Goal: Information Seeking & Learning: Learn about a topic

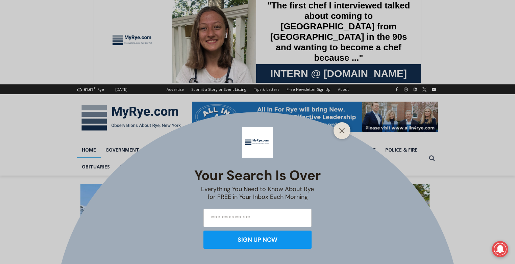
scroll to position [10, 0]
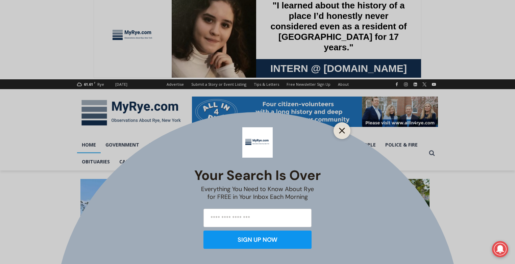
click at [340, 130] on icon "Close" at bounding box center [342, 131] width 6 height 6
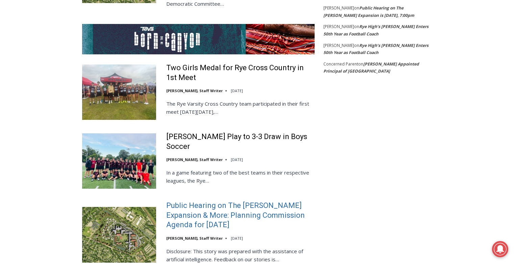
scroll to position [1365, 0]
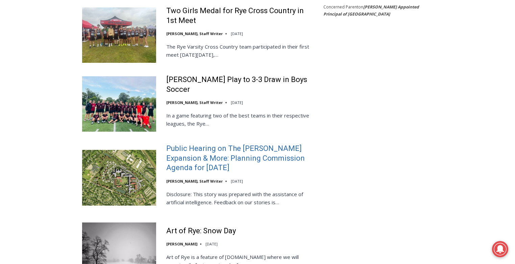
click at [185, 144] on link "Public Hearing on The Osborn Expansion & More: Planning Commission Agenda for T…" at bounding box center [240, 158] width 148 height 29
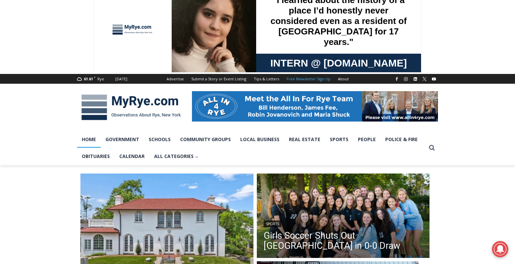
scroll to position [14, 0]
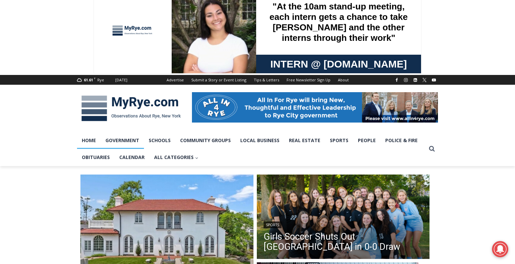
click at [128, 144] on link "Government" at bounding box center [122, 140] width 43 height 17
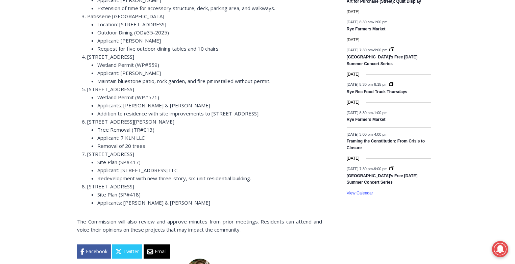
scroll to position [947, 0]
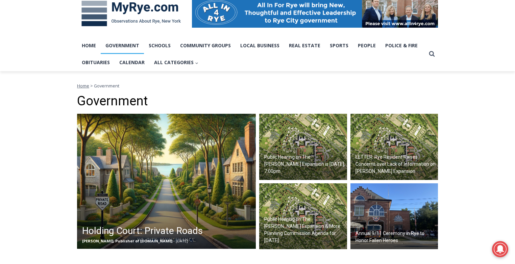
scroll to position [110, 0]
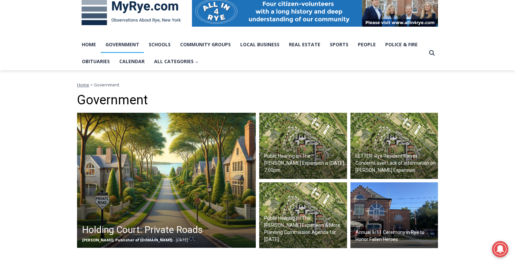
click at [392, 155] on h2 "LETTER: Rye Resident Raises Concerns over Lack of Information on [PERSON_NAME] …" at bounding box center [395, 163] width 81 height 21
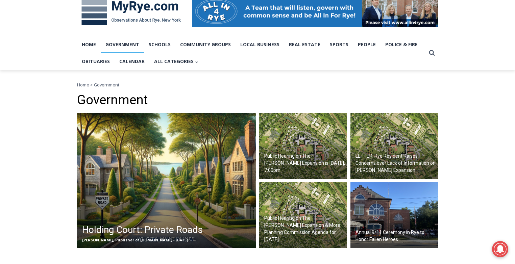
scroll to position [0, 0]
click at [171, 166] on img at bounding box center [166, 180] width 179 height 135
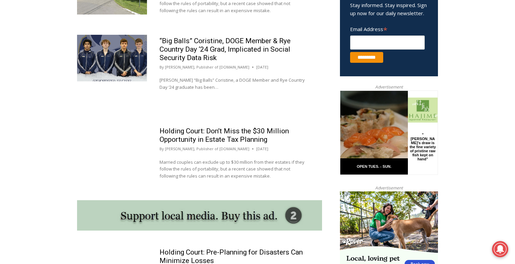
scroll to position [402, 0]
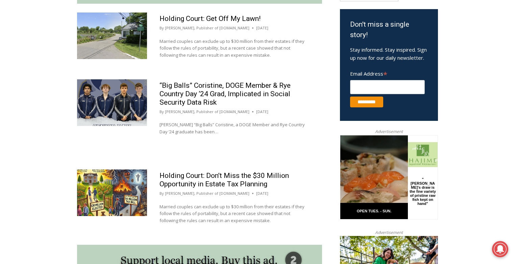
click at [130, 101] on img at bounding box center [112, 102] width 70 height 47
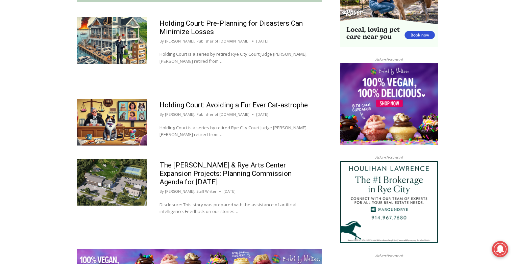
scroll to position [611, 0]
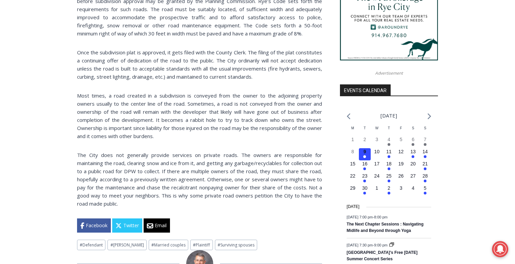
scroll to position [647, 0]
